Goal: Navigation & Orientation: Find specific page/section

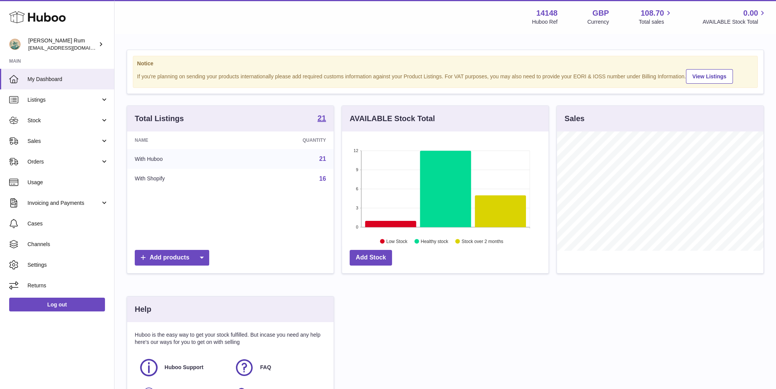
scroll to position [119, 206]
click at [56, 124] on link "Stock" at bounding box center [57, 120] width 114 height 21
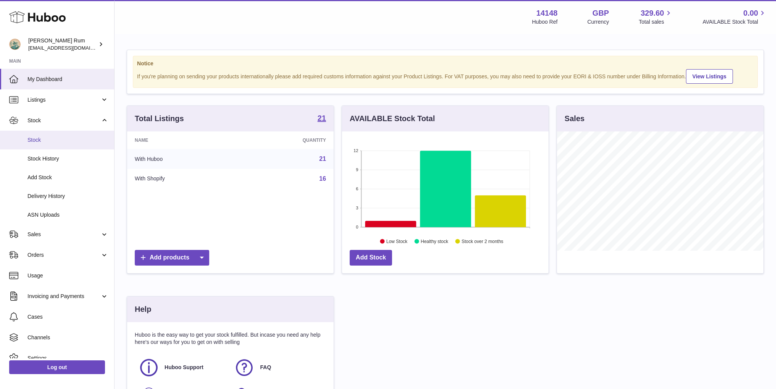
click at [52, 143] on link "Stock" at bounding box center [57, 140] width 114 height 19
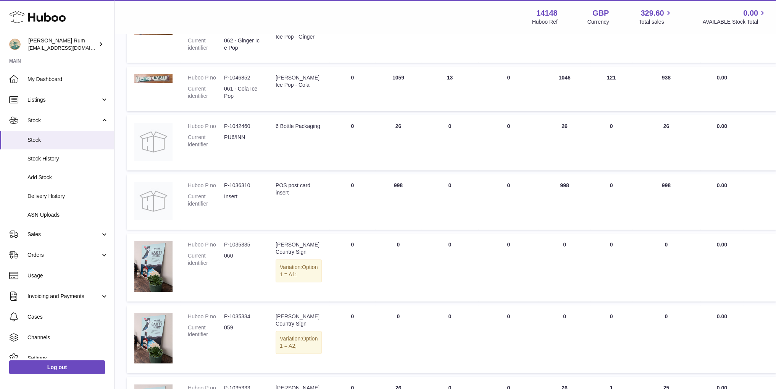
scroll to position [191, 0]
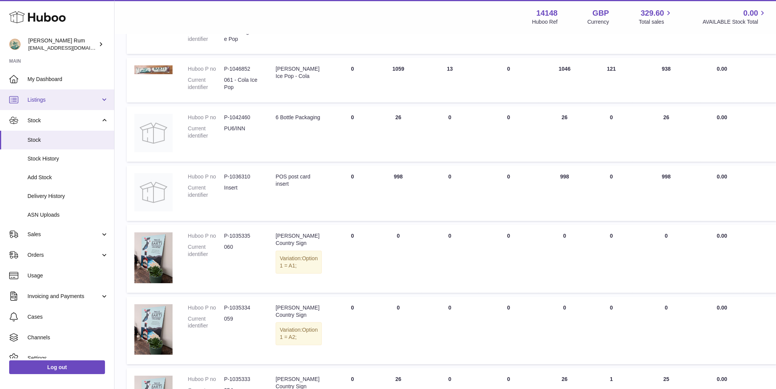
click at [44, 98] on span "Listings" at bounding box center [63, 99] width 73 height 7
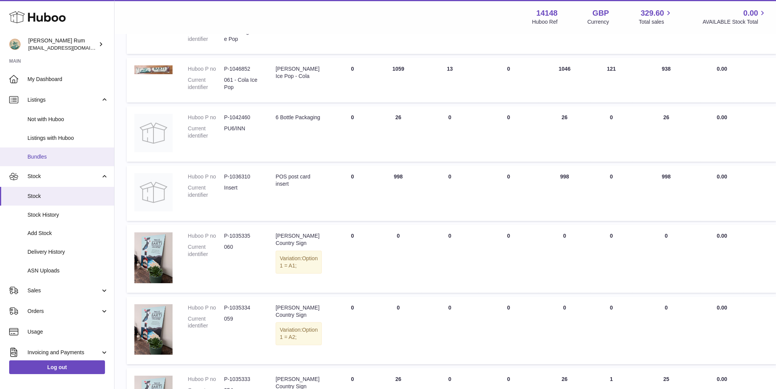
click at [46, 152] on link "Bundles" at bounding box center [57, 156] width 114 height 19
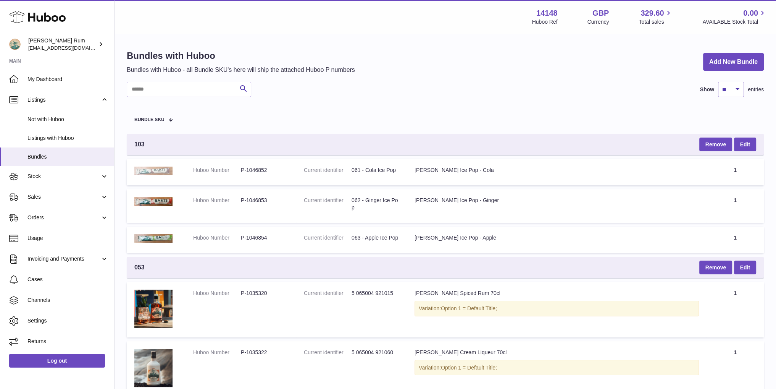
click at [169, 171] on img at bounding box center [153, 170] width 38 height 8
click at [147, 119] on span "Bundle SKU" at bounding box center [149, 119] width 30 height 5
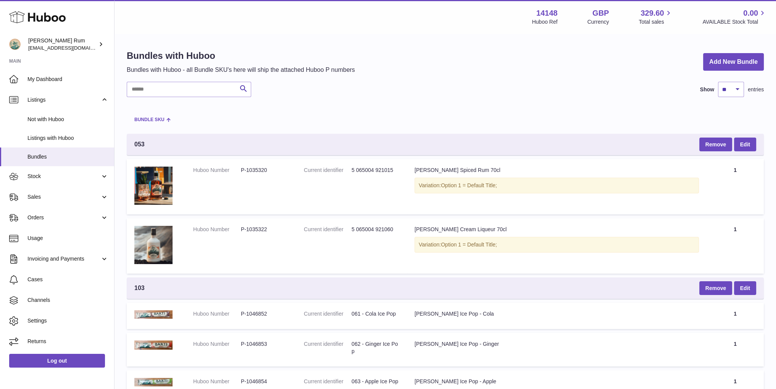
click at [150, 118] on span "Bundle SKU" at bounding box center [149, 119] width 30 height 5
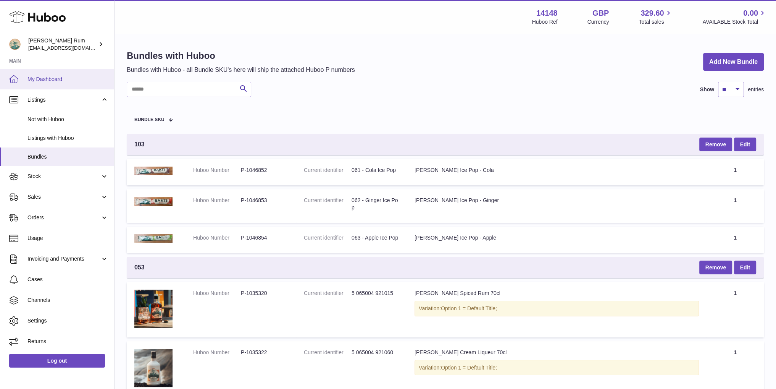
click at [47, 79] on span "My Dashboard" at bounding box center [67, 79] width 81 height 7
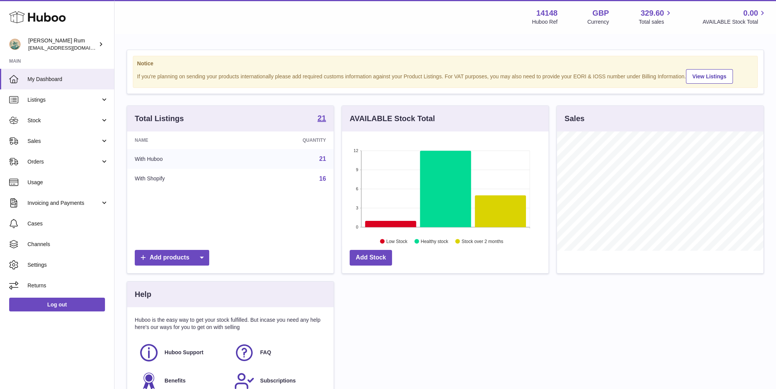
scroll to position [119, 206]
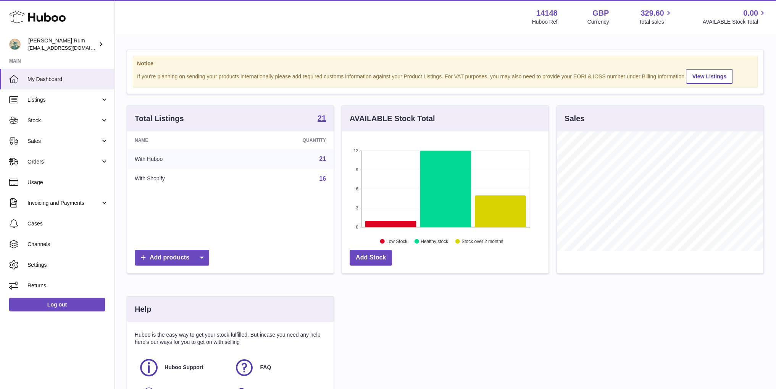
drag, startPoint x: 489, startPoint y: 318, endPoint x: 479, endPoint y: 336, distance: 20.3
click at [488, 321] on div "Total Listings 21 Name Quantity With Huboo 21 With Shopify 16 Add products AVAI…" at bounding box center [445, 265] width 645 height 321
click at [632, 325] on div "Total Listings 21 Name Quantity With Huboo 21 With Shopify 16 Add products AVAI…" at bounding box center [445, 265] width 645 height 321
click at [43, 125] on link "Stock" at bounding box center [57, 120] width 114 height 21
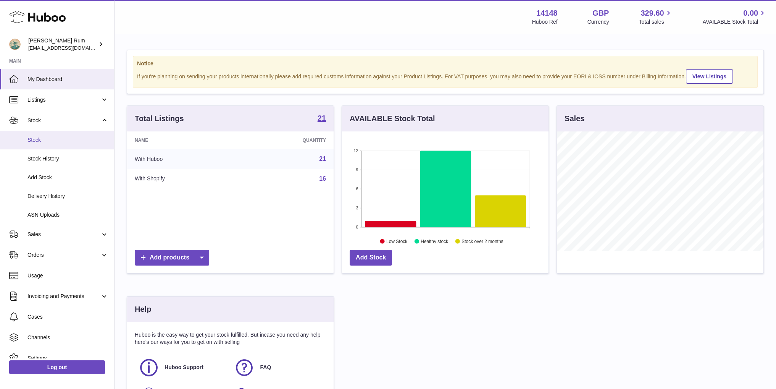
click at [48, 137] on span "Stock" at bounding box center [67, 139] width 81 height 7
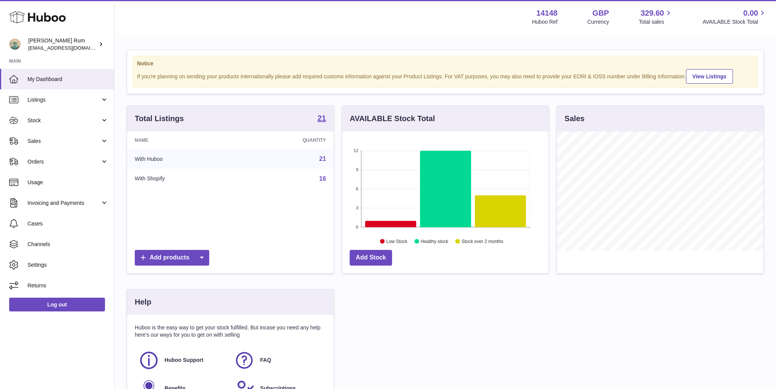
scroll to position [119, 206]
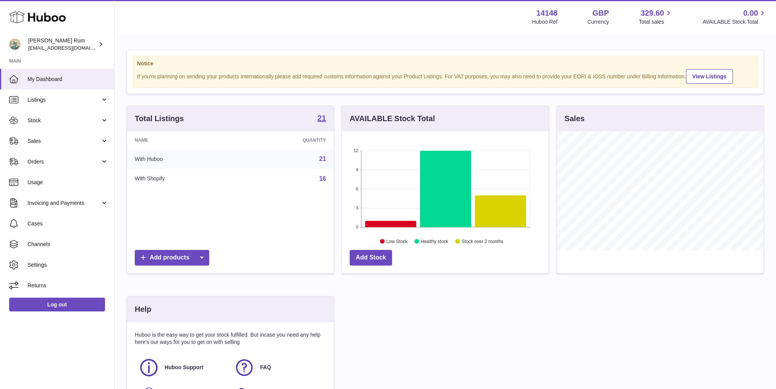
click at [449, 346] on div "Total Listings 21 Name Quantity With Huboo 21 With Shopify 16 Add products AVAI…" at bounding box center [445, 265] width 645 height 321
